Goal: Use online tool/utility: Use online tool/utility

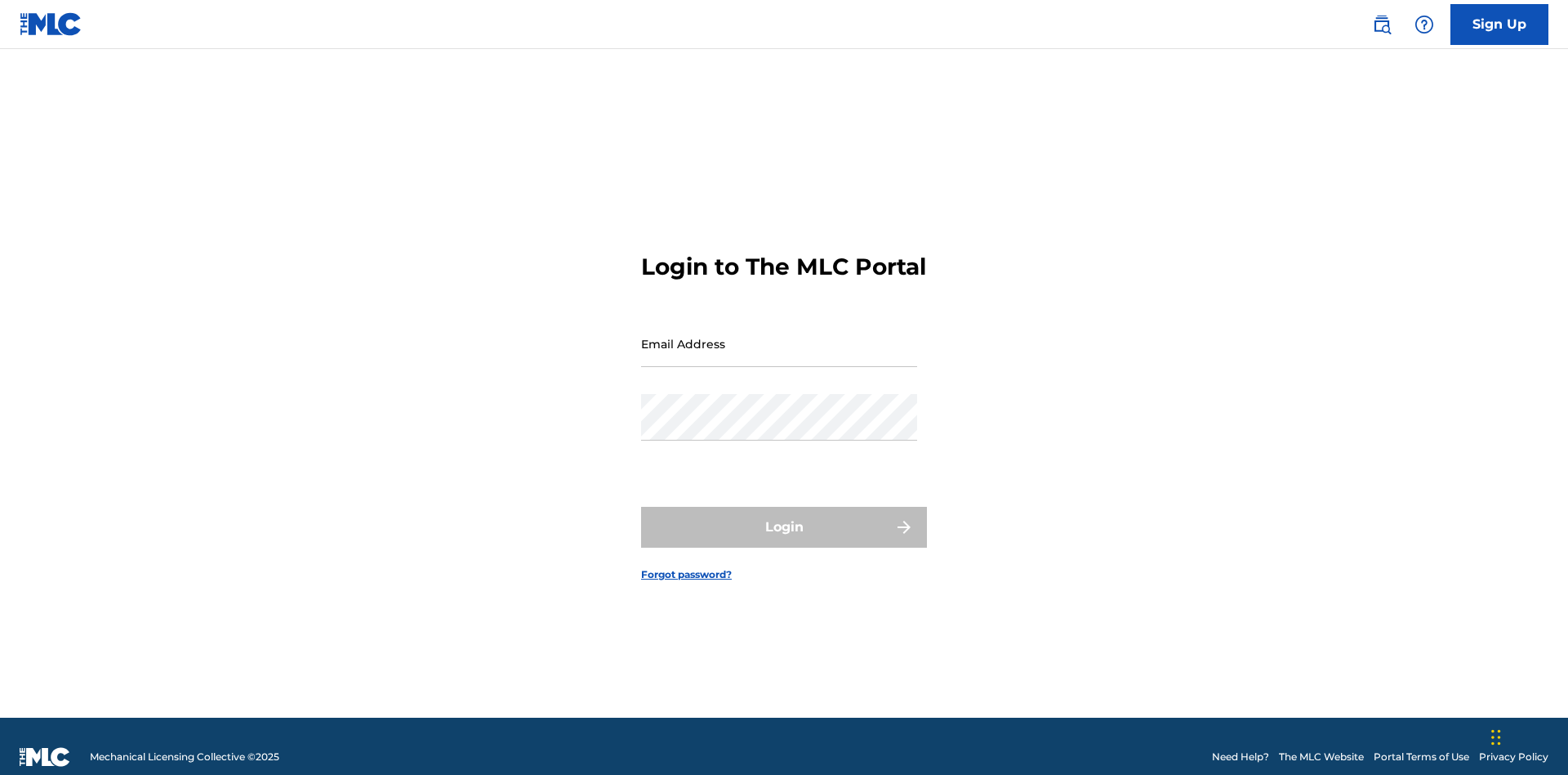
scroll to position [21, 0]
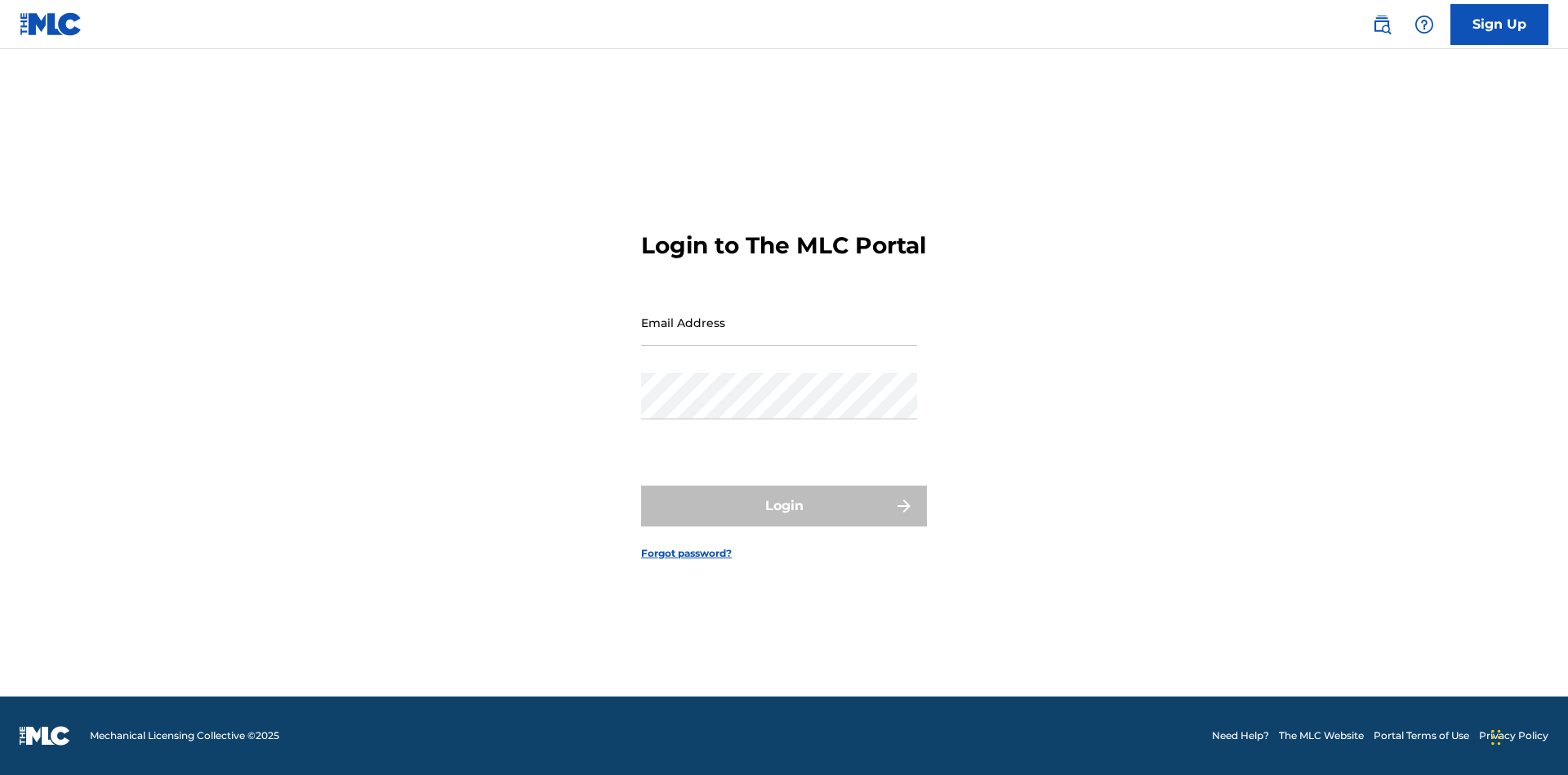
click at [779, 336] on input "Email Address" at bounding box center [779, 322] width 276 height 46
type input "[EMAIL_ADDRESS][DOMAIN_NAME]"
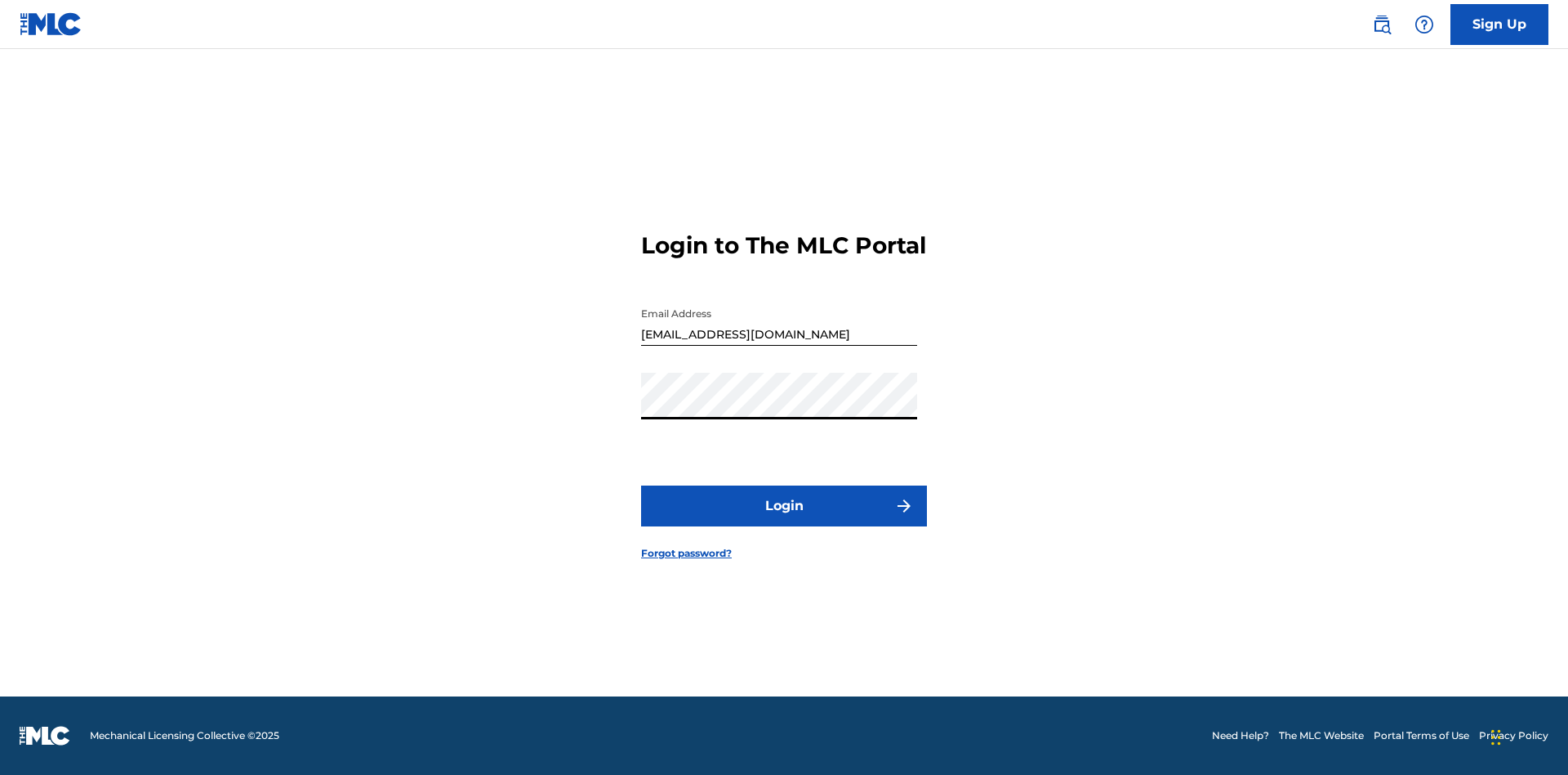
click at [784, 520] on button "Login" at bounding box center [784, 506] width 286 height 40
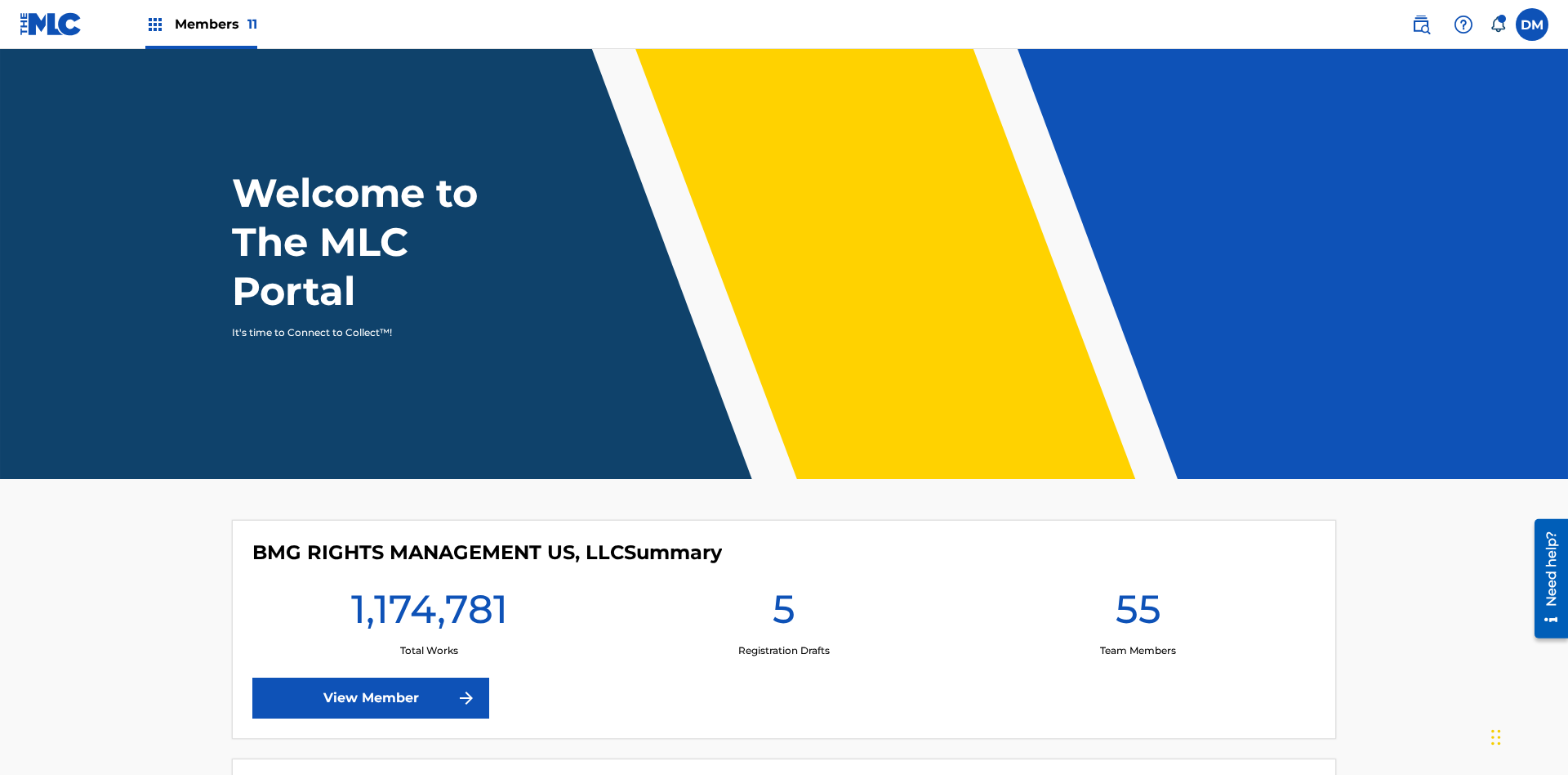
click at [201, 24] on span "Members 11" at bounding box center [216, 24] width 83 height 19
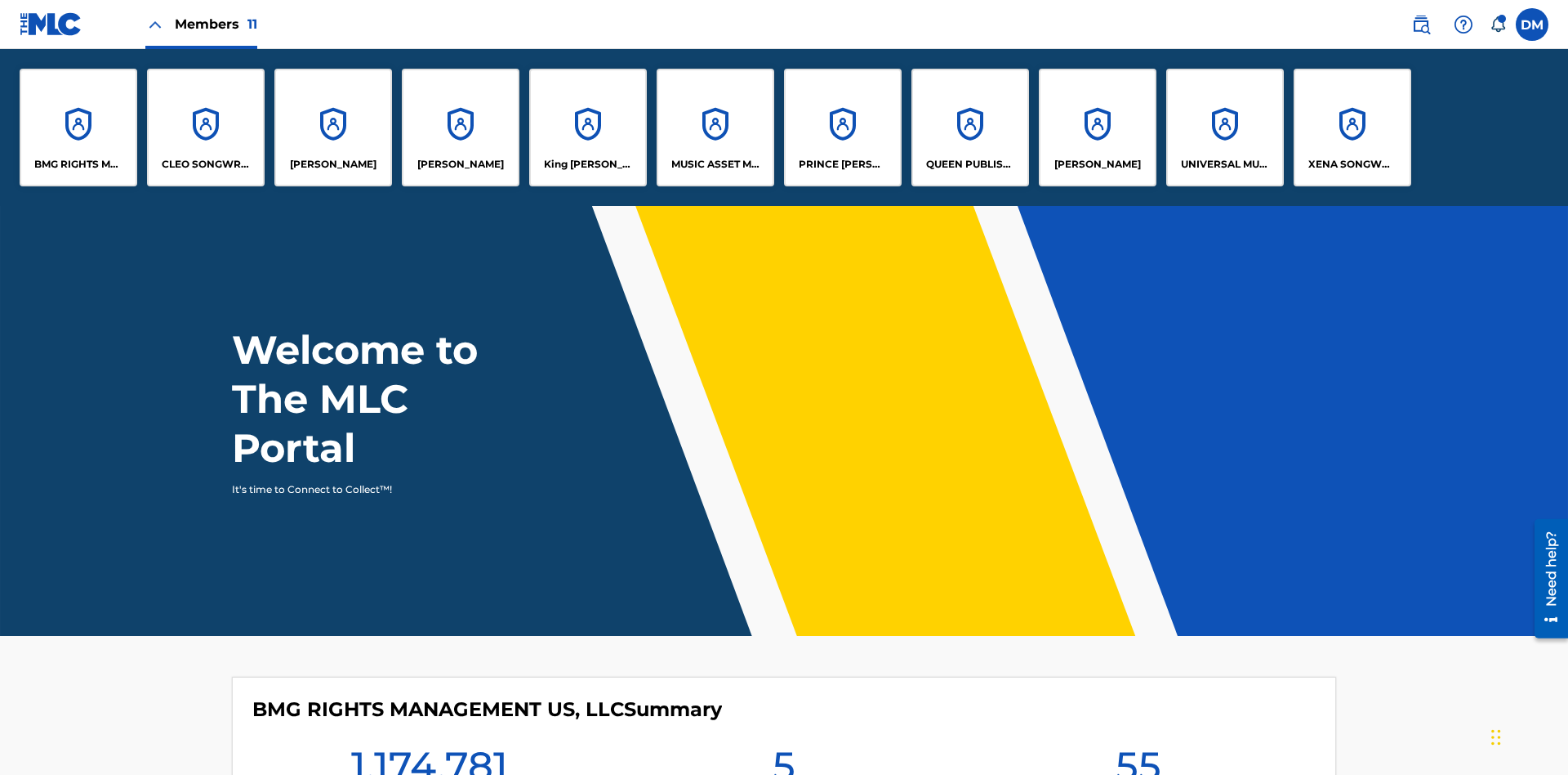
scroll to position [59, 0]
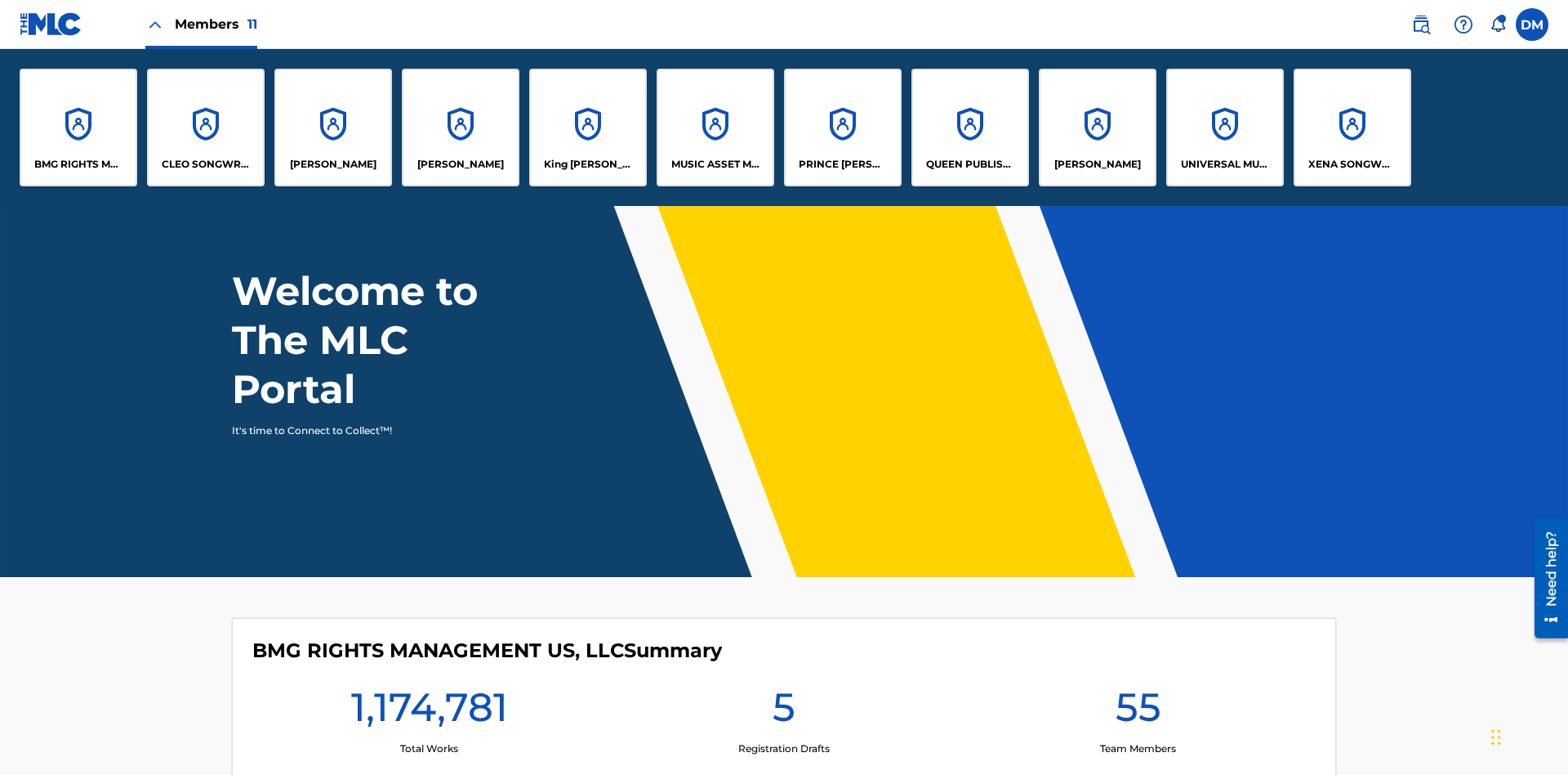
click at [587, 164] on p "King McTesterson" at bounding box center [589, 164] width 89 height 15
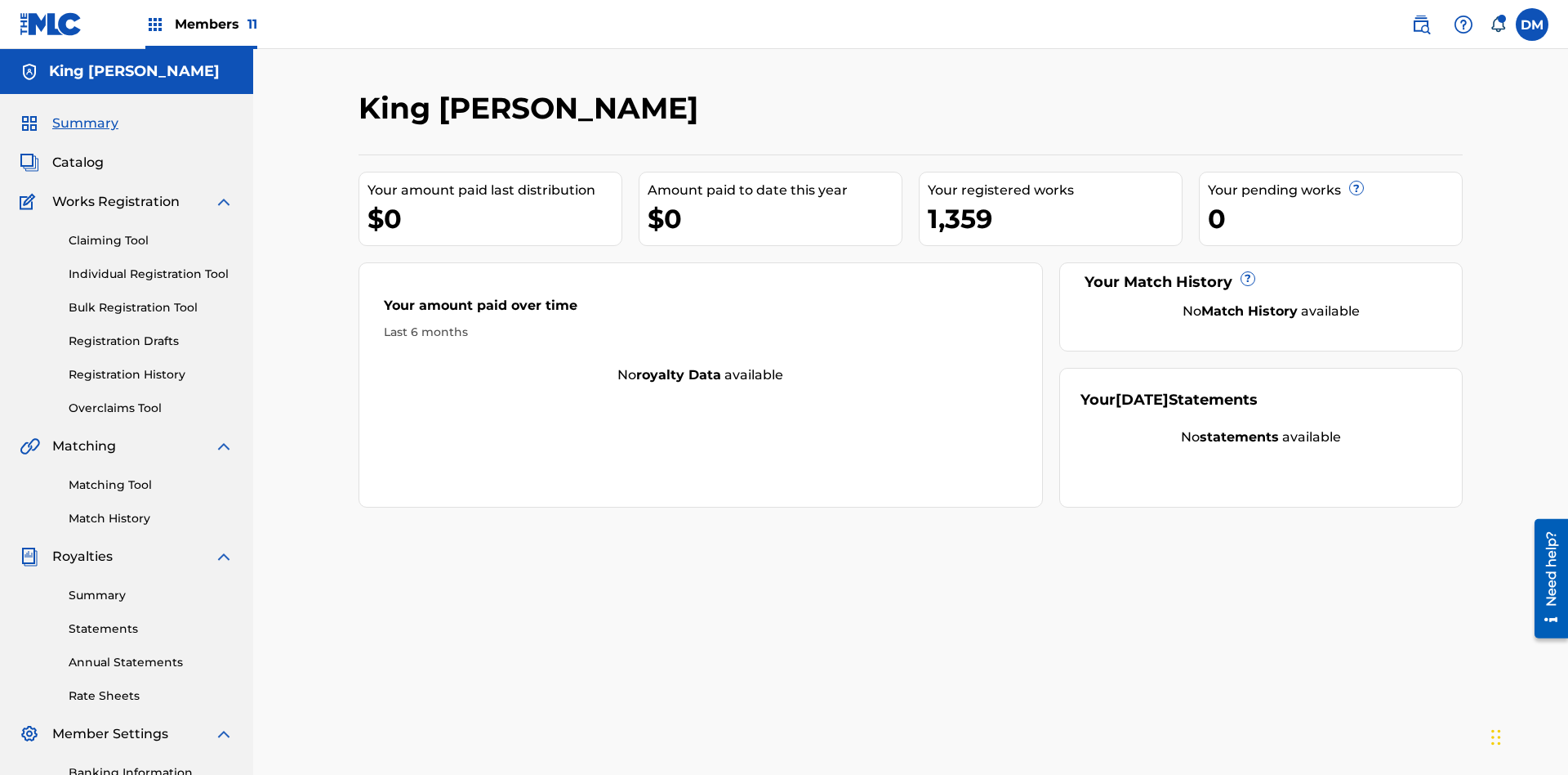
scroll to position [239, 0]
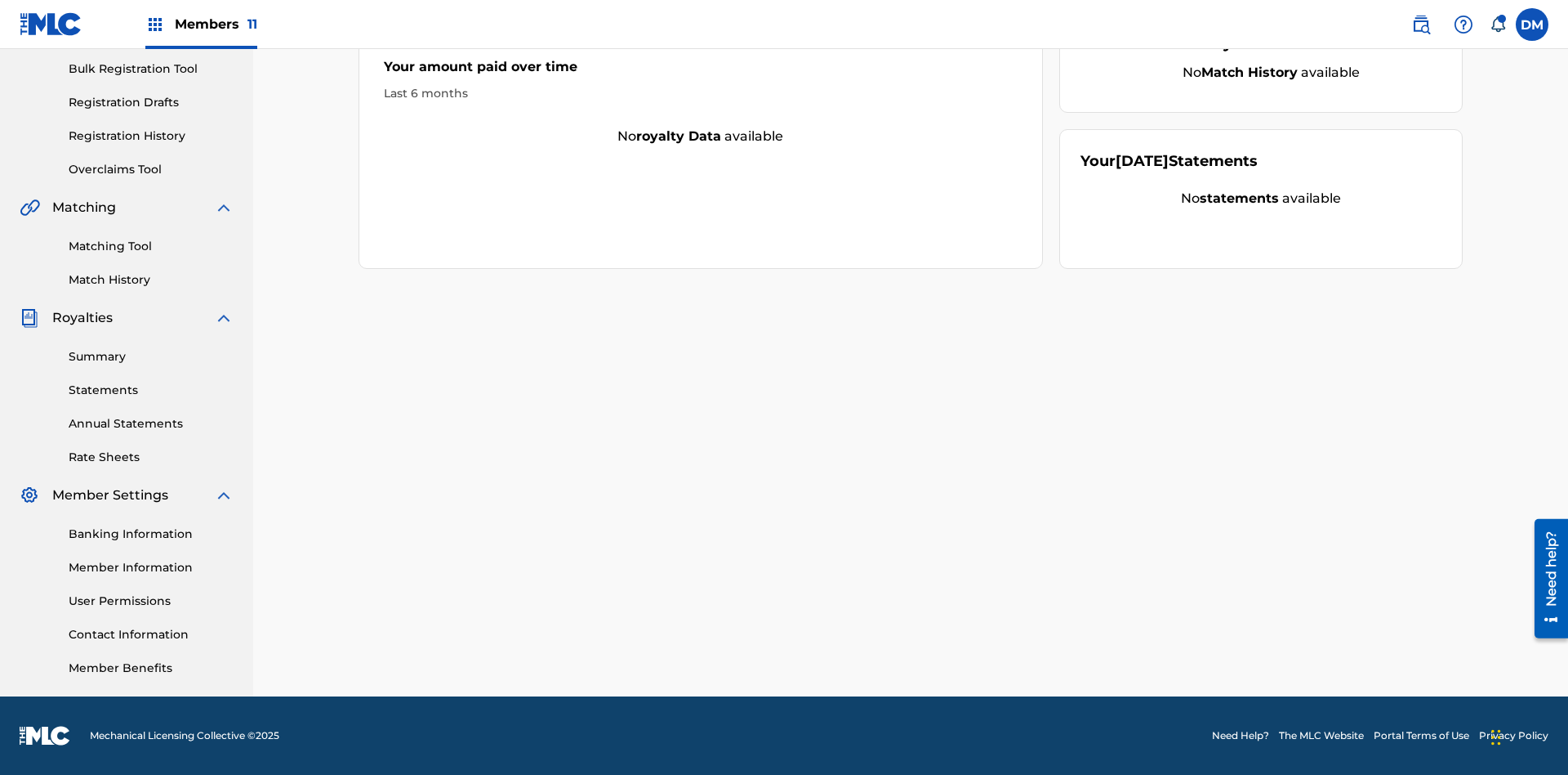
click at [151, 246] on link "Matching Tool" at bounding box center [151, 246] width 165 height 17
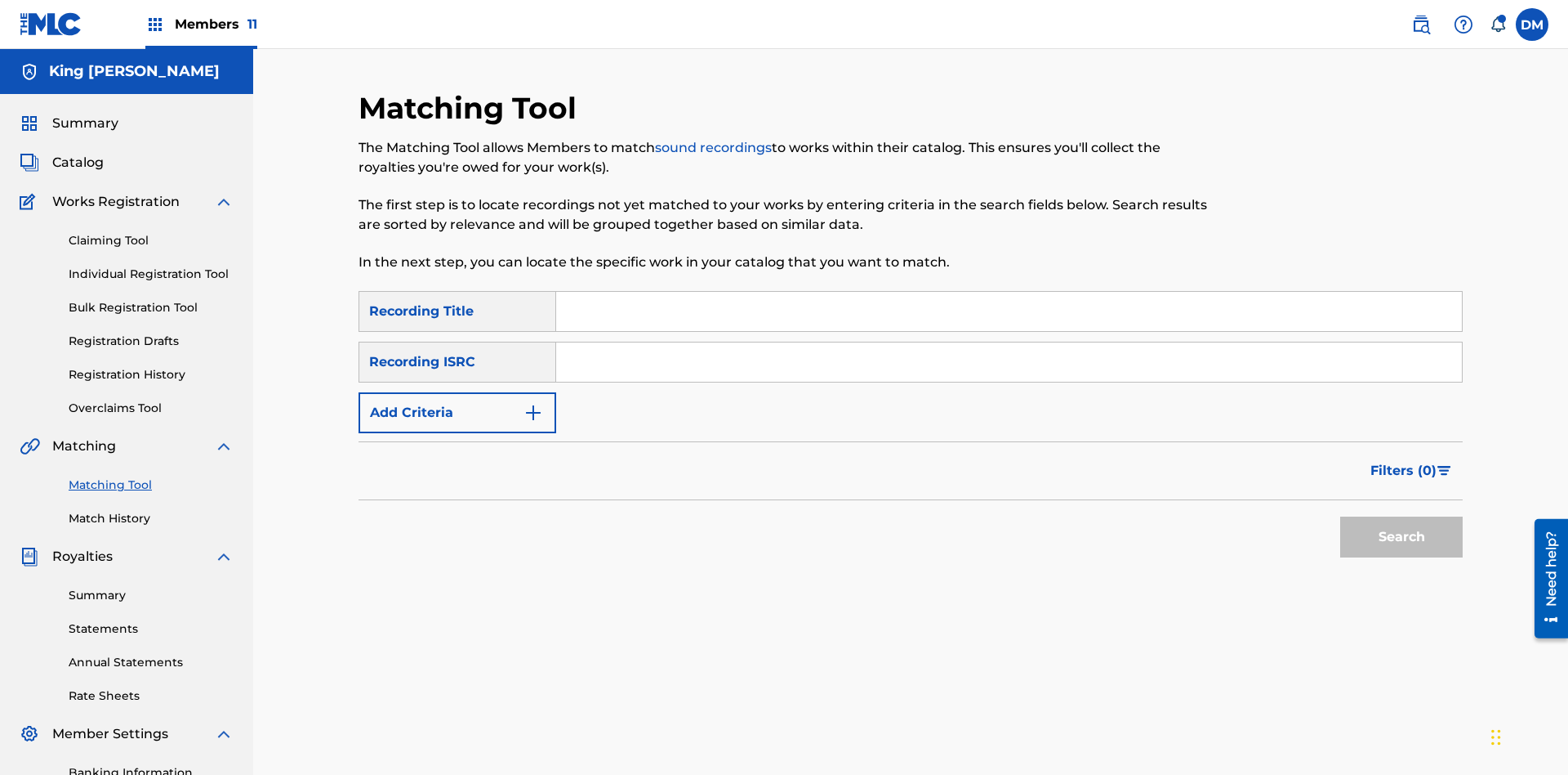
scroll to position [193, 0]
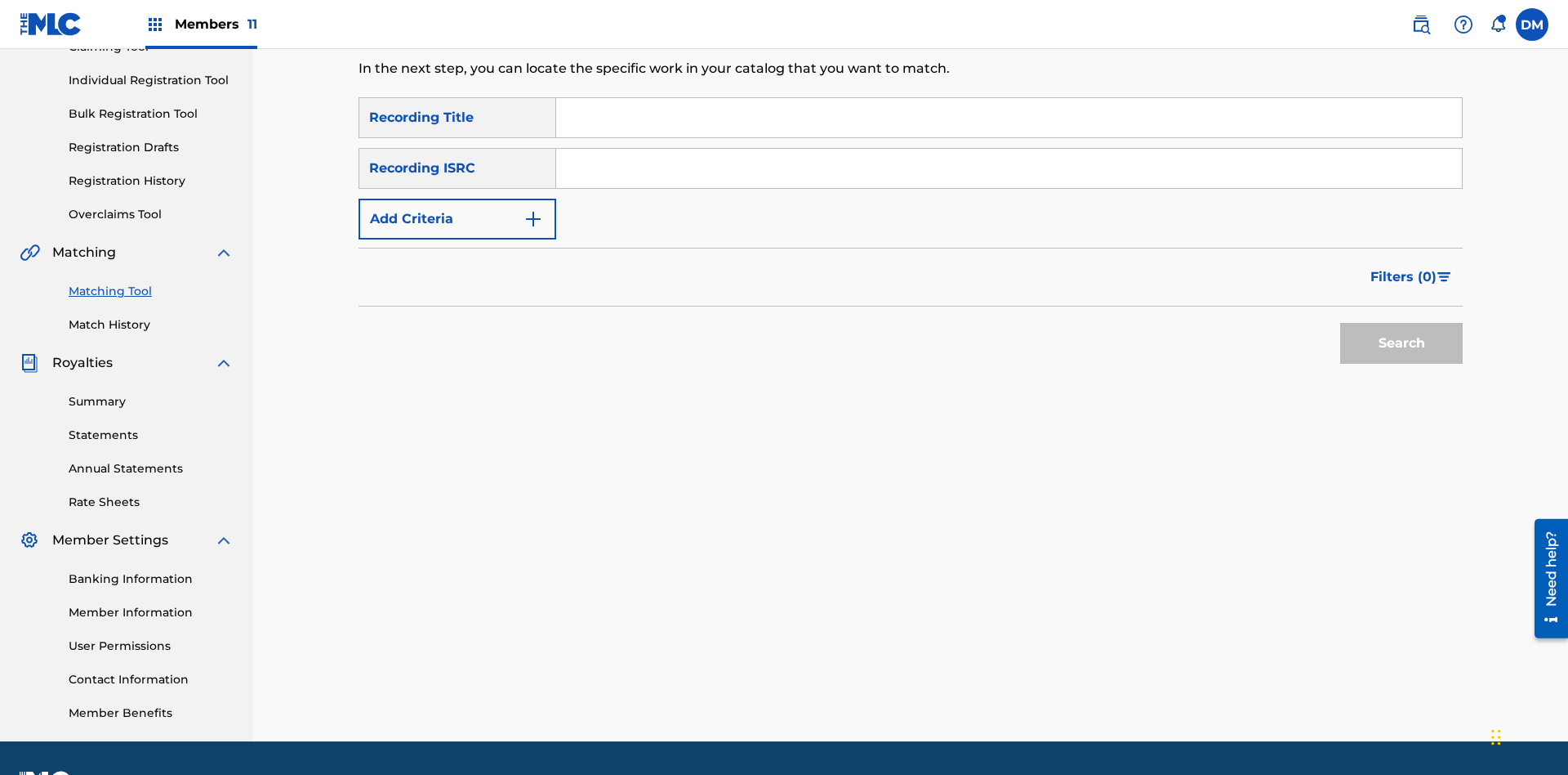
click at [1009, 117] on input "Search Form" at bounding box center [1009, 117] width 906 height 39
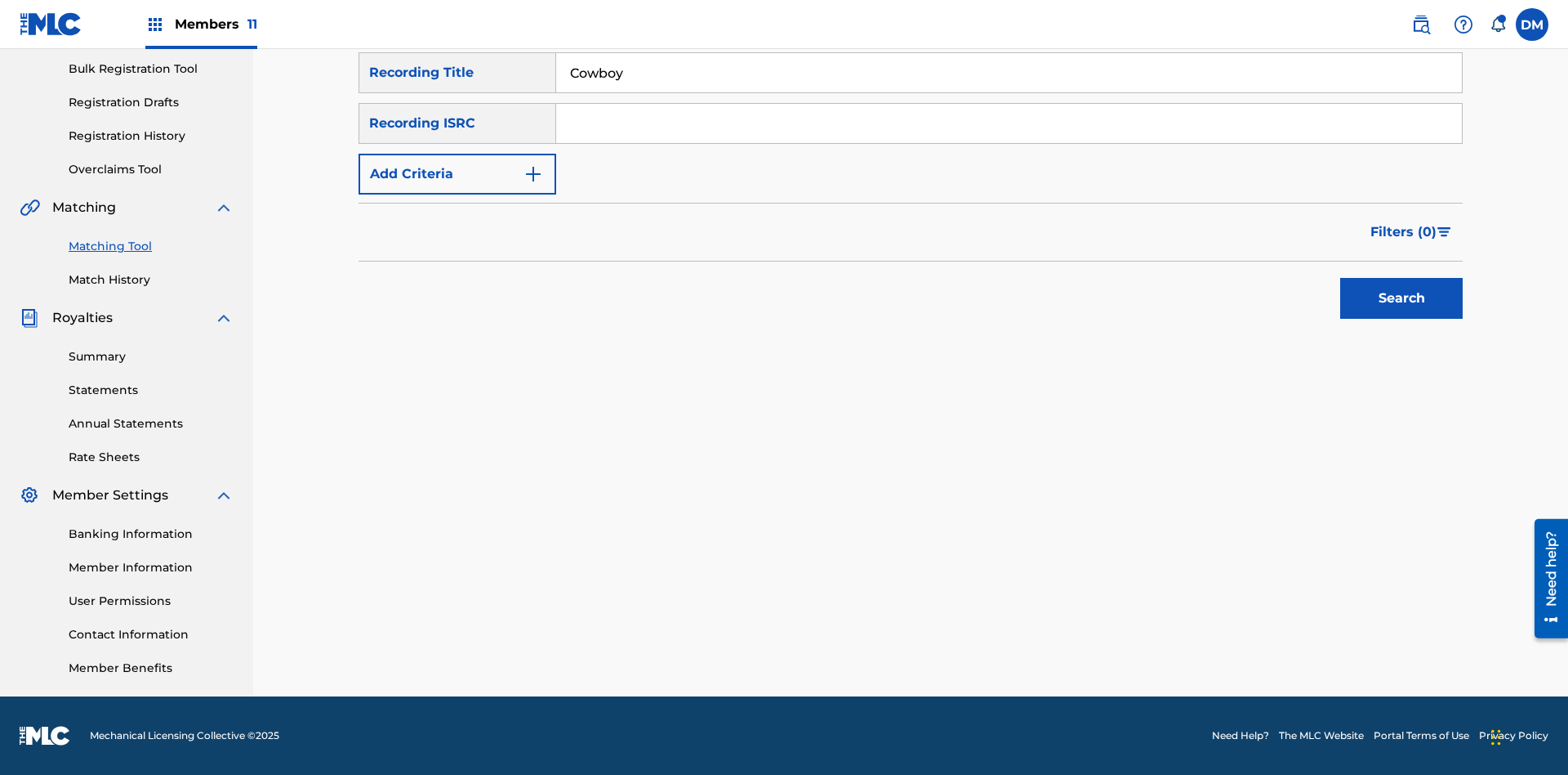
type input "Cowboy"
click at [1404, 232] on span "Filters ( 0 )" at bounding box center [1404, 232] width 66 height 20
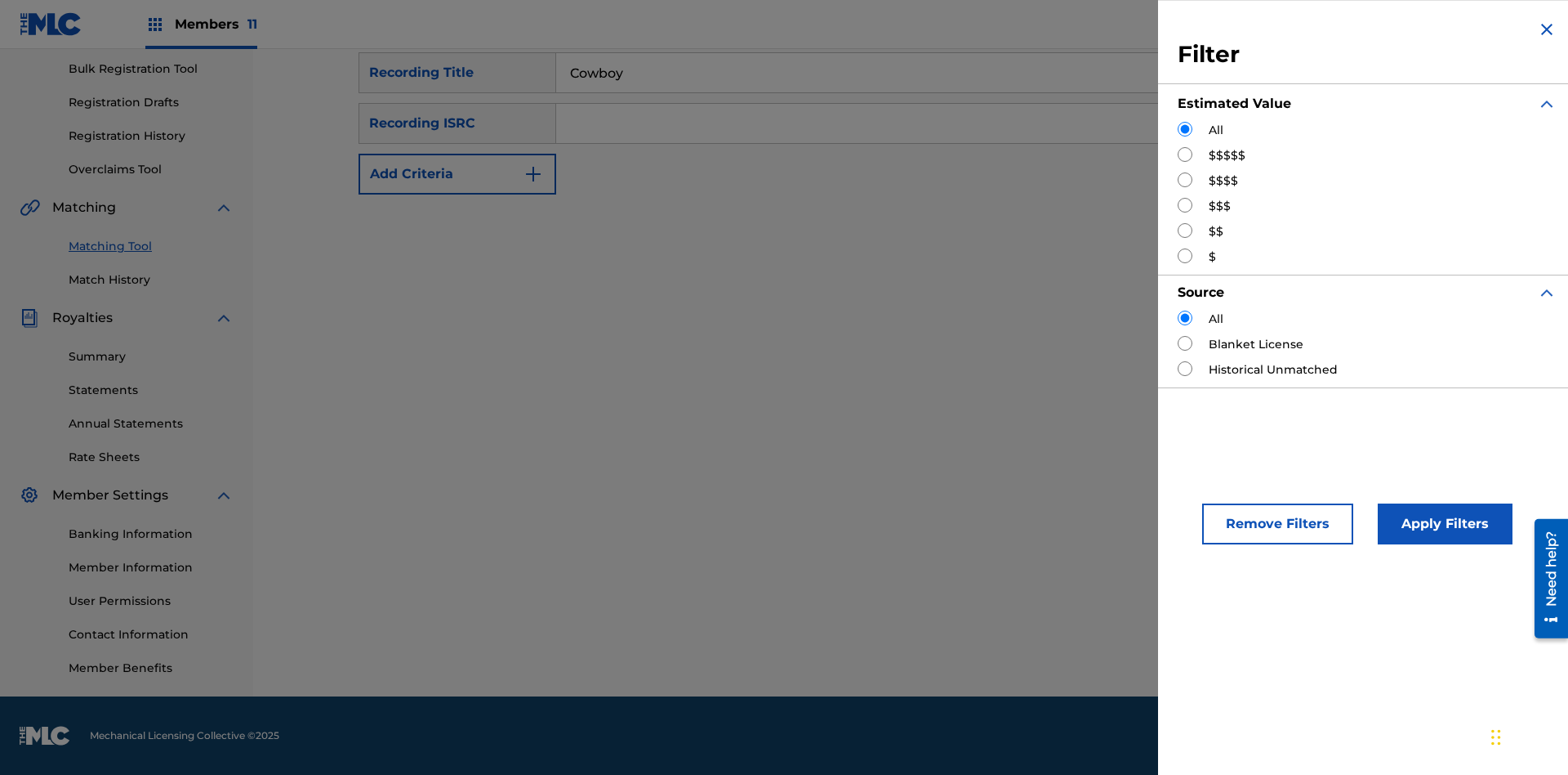
click at [1185, 155] on input "Search Form" at bounding box center [1185, 155] width 15 height 15
radio input "true"
click at [1442, 524] on button "Apply Filters" at bounding box center [1445, 523] width 135 height 40
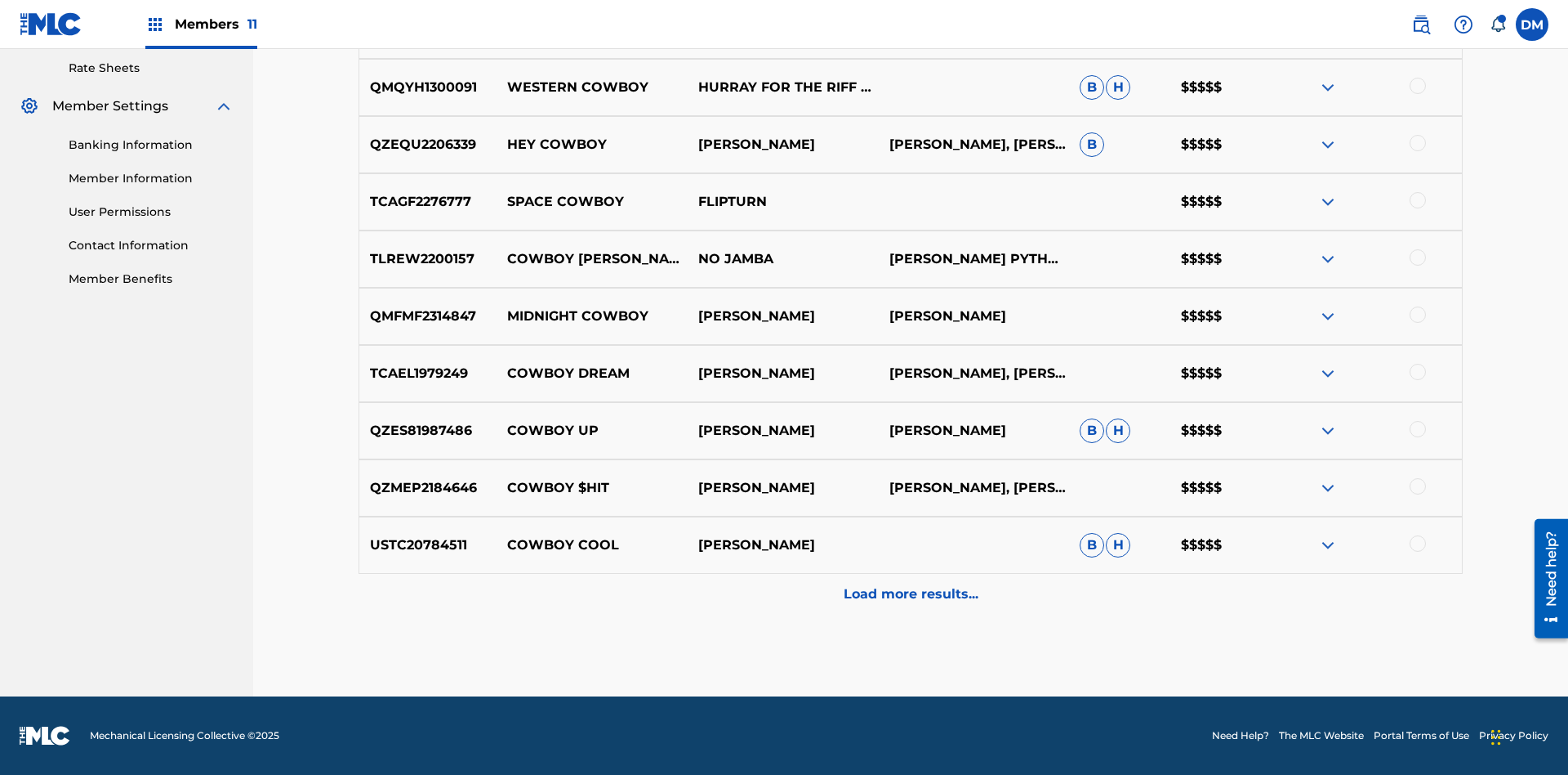
click at [910, 594] on p "Load more results..." at bounding box center [911, 594] width 135 height 20
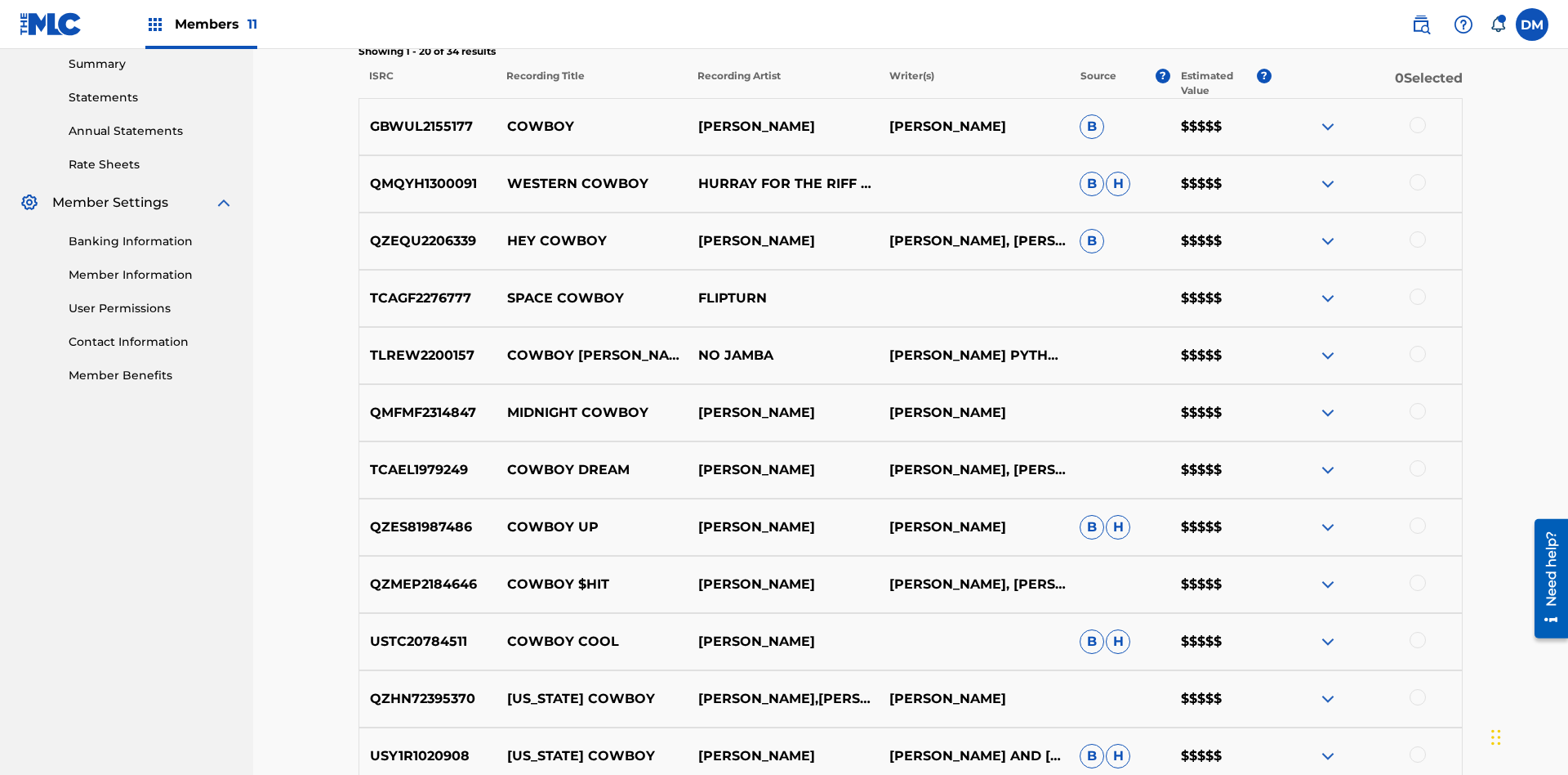
scroll to position [550, 0]
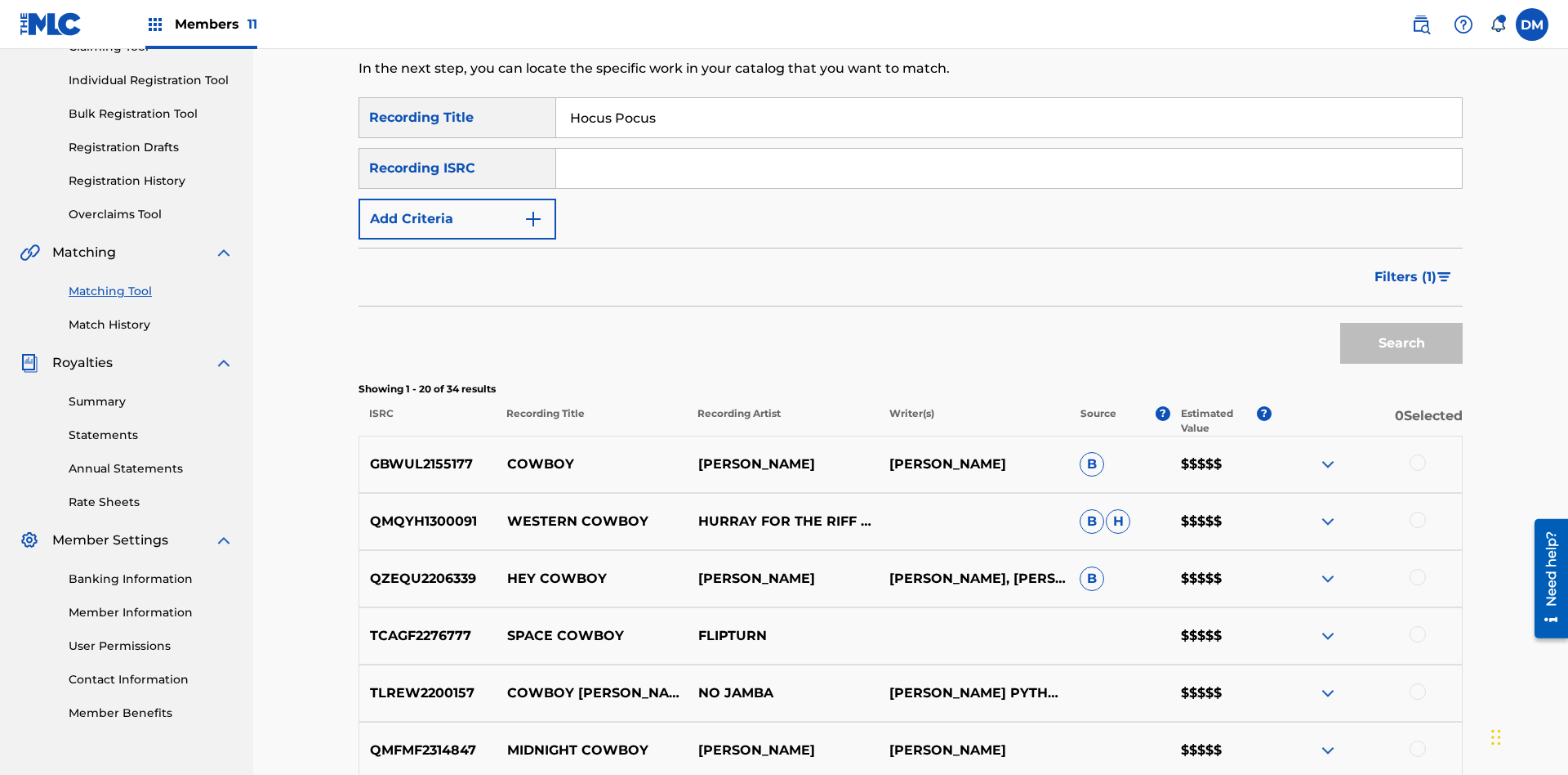
type input "Hocus Pocus"
click at [1405, 267] on span "Filters ( 1 )" at bounding box center [1405, 277] width 62 height 20
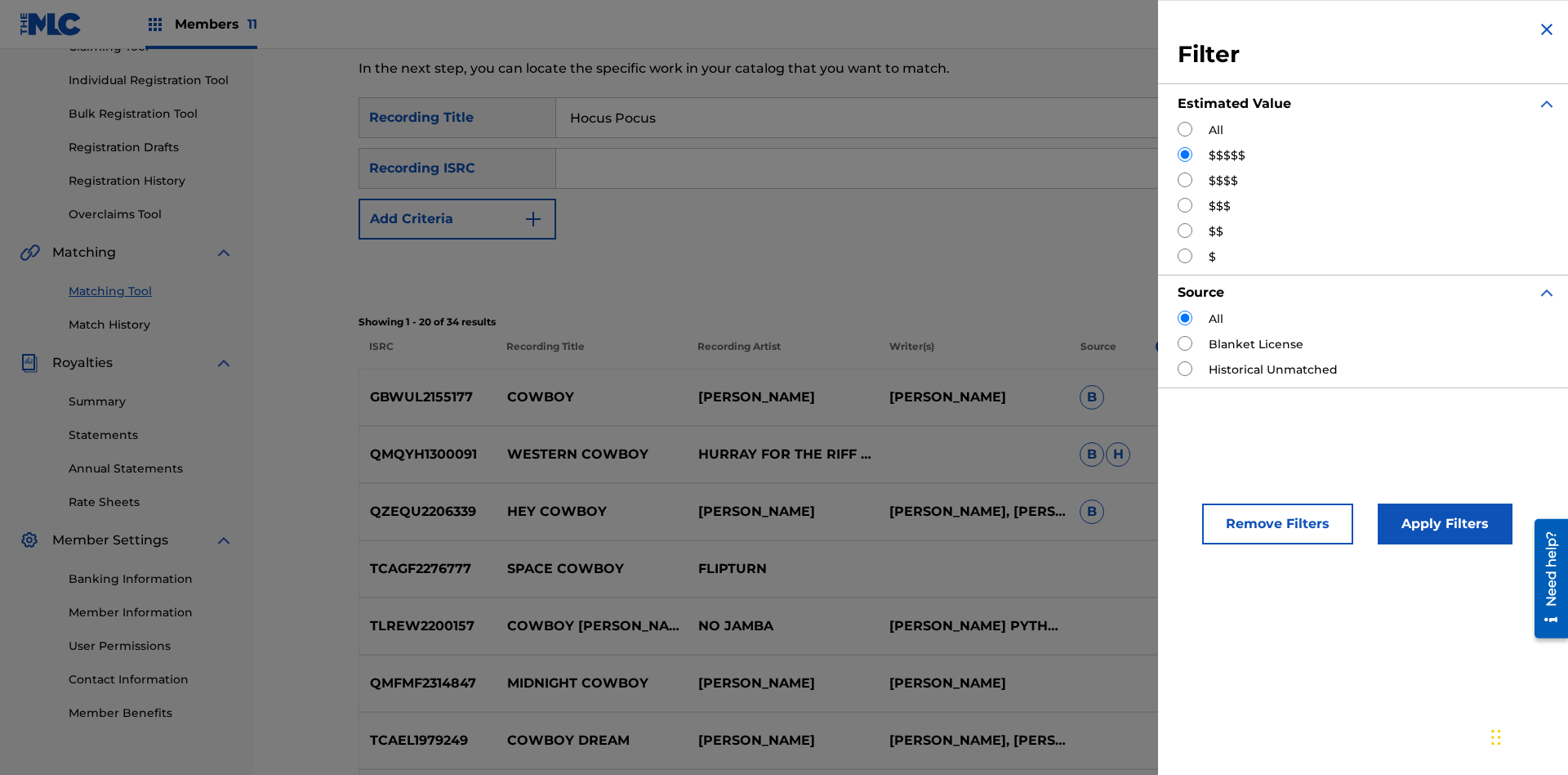
click at [1185, 180] on input "Search Form" at bounding box center [1185, 180] width 15 height 15
click at [1442, 524] on button "Apply Filters" at bounding box center [1445, 523] width 135 height 40
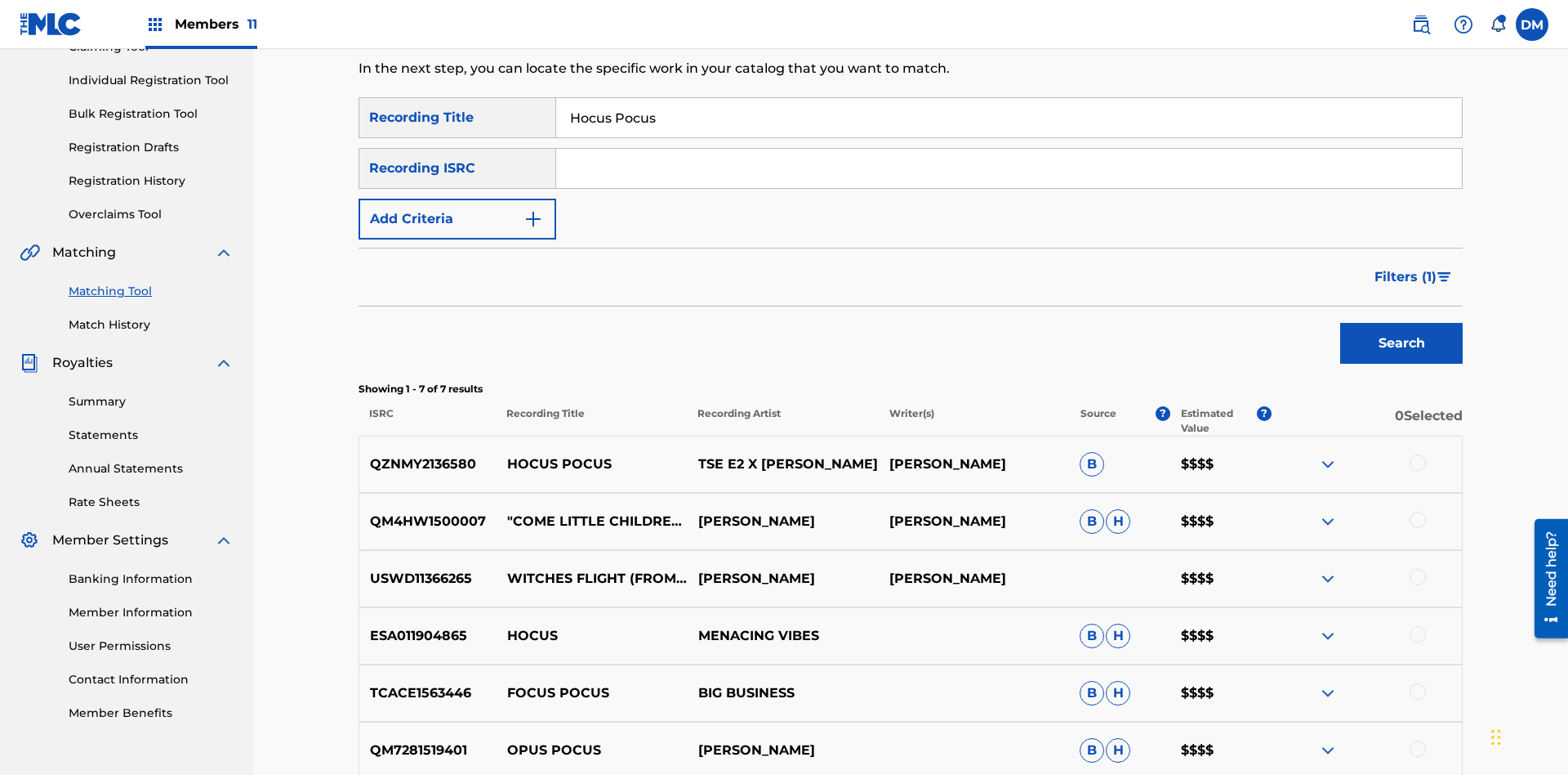
click at [1009, 117] on input "Hocus Pocus" at bounding box center [1009, 117] width 906 height 39
click at [1009, 117] on input "Search Form" at bounding box center [1009, 117] width 906 height 39
type input "Milenko"
click at [1405, 267] on span "Filters ( 1 )" at bounding box center [1405, 277] width 62 height 20
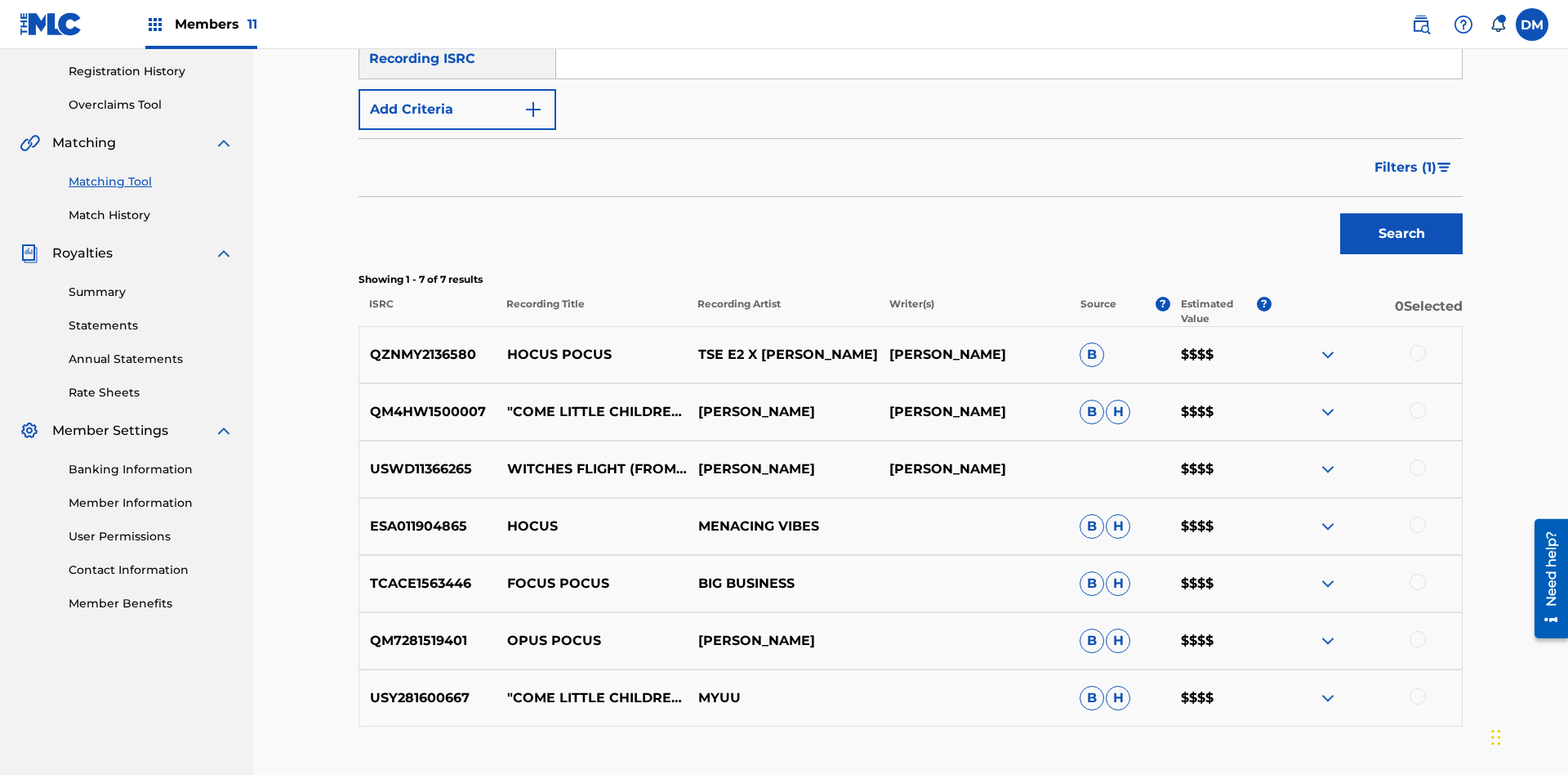
click at [0, 0] on input "Search Form" at bounding box center [0, 0] width 0 height 0
radio input "true"
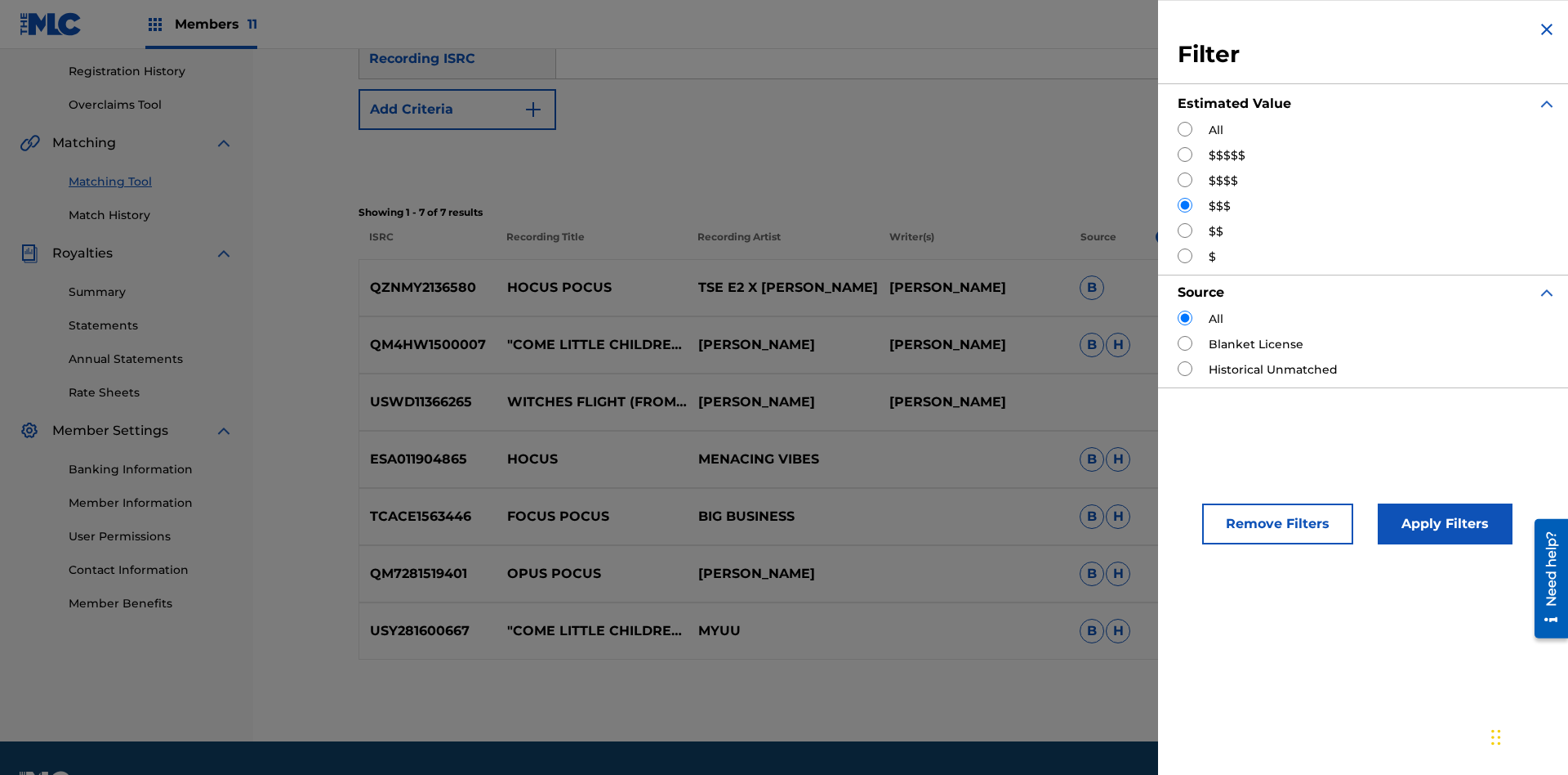
click at [1442, 524] on button "Apply Filters" at bounding box center [1445, 523] width 135 height 40
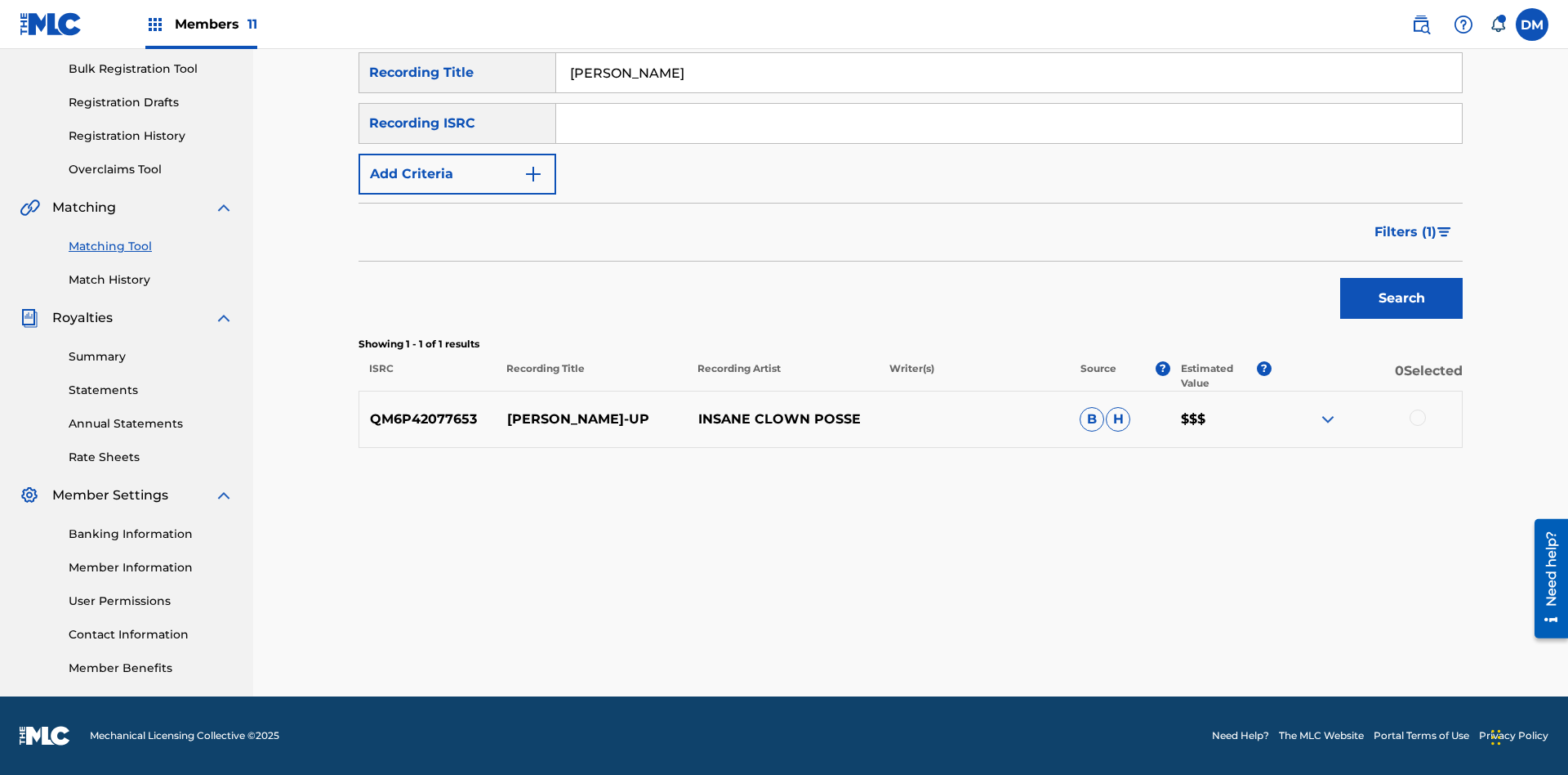
click at [1009, 93] on input "Milenko" at bounding box center [1009, 72] width 906 height 39
click at [1009, 93] on input "Search Form" at bounding box center [1009, 72] width 906 height 39
type input "Milenko"
click at [1405, 232] on span "Filters ( 1 )" at bounding box center [1405, 232] width 62 height 20
click at [0, 0] on input "Search Form" at bounding box center [0, 0] width 0 height 0
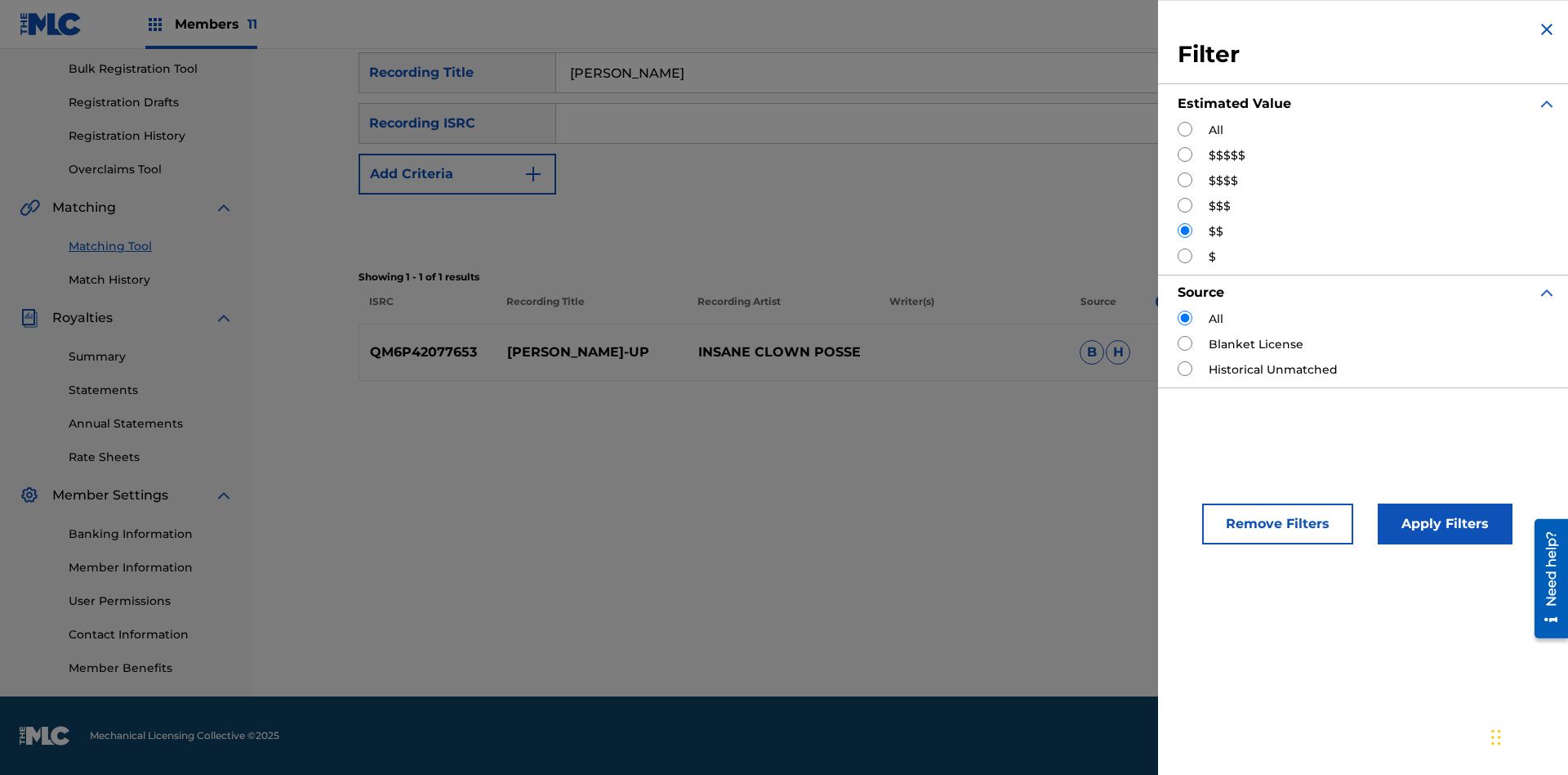
click at [1442, 524] on button "Apply Filters" at bounding box center [1445, 523] width 135 height 40
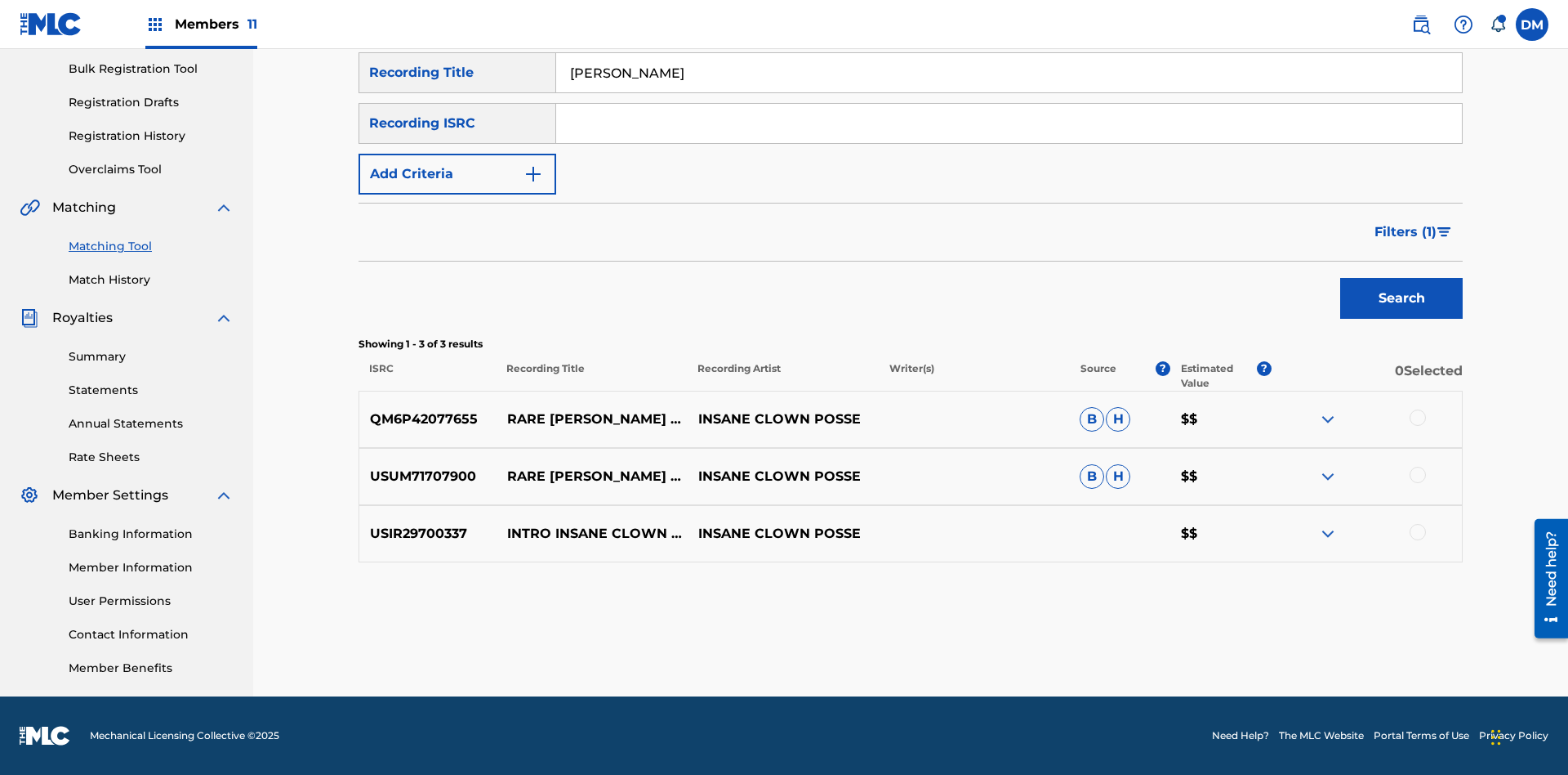
click at [1009, 93] on input "Milenko" at bounding box center [1009, 72] width 906 height 39
click at [1009, 93] on input "Search Form" at bounding box center [1009, 72] width 906 height 39
type input "Milenko"
click at [1405, 232] on span "Filters ( 1 )" at bounding box center [1405, 232] width 62 height 20
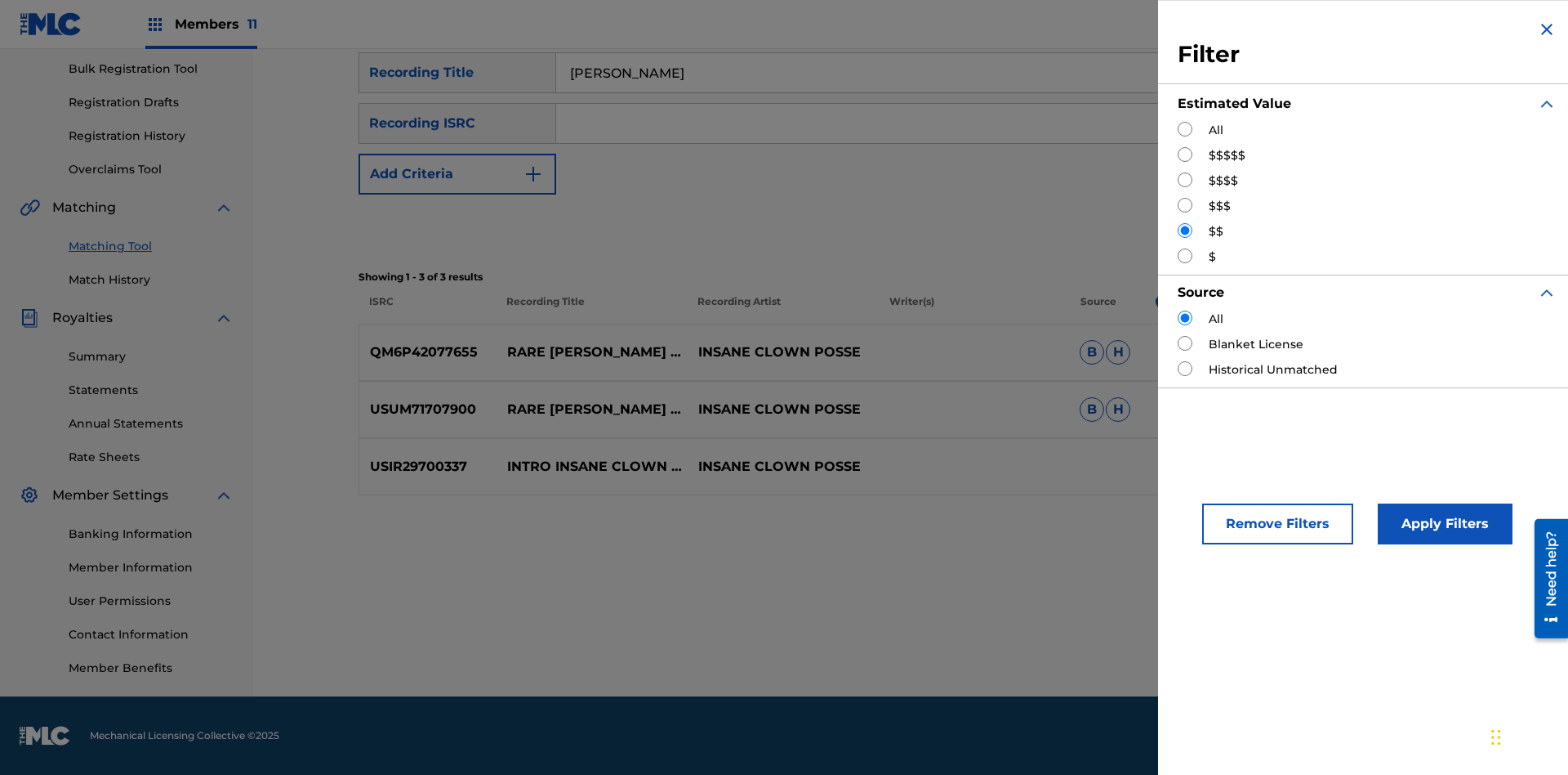
click at [1185, 256] on input "Search Form" at bounding box center [1185, 256] width 15 height 15
click at [1442, 524] on button "Apply Filters" at bounding box center [1445, 523] width 135 height 40
